Goal: Task Accomplishment & Management: Use online tool/utility

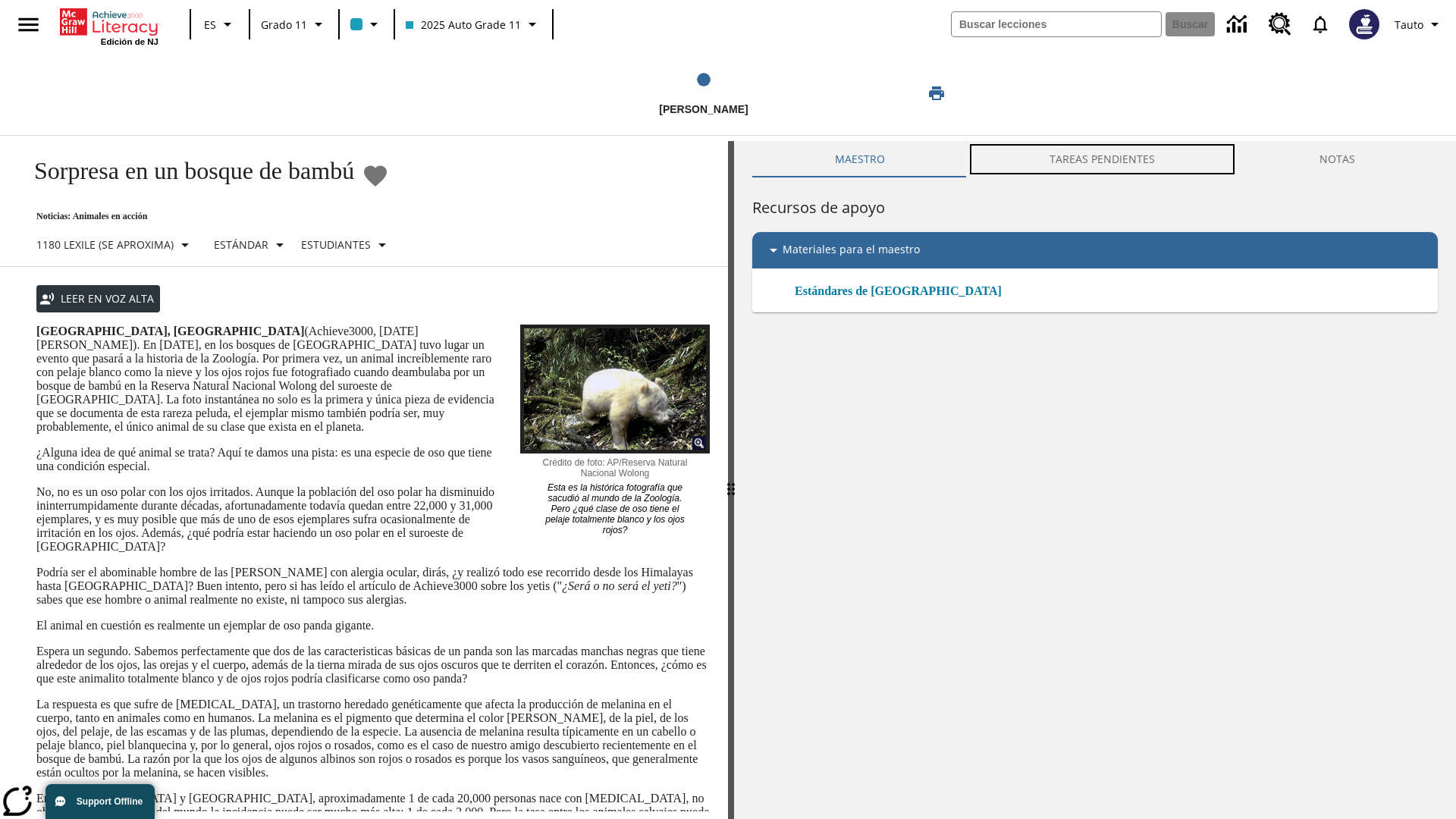
click at [1103, 159] on button "TAREAS PENDIENTES" at bounding box center [1102, 159] width 270 height 36
